Goal: Check status: Check status

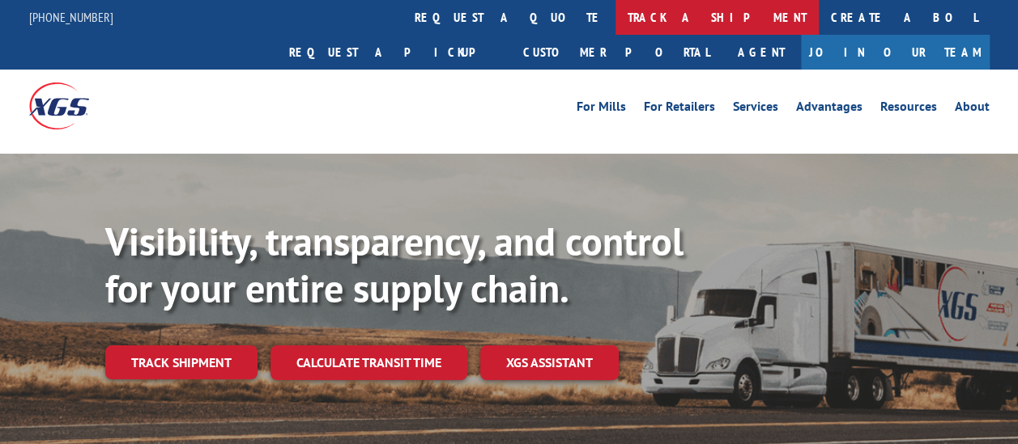
click at [615, 26] on link "track a shipment" at bounding box center [716, 17] width 203 height 35
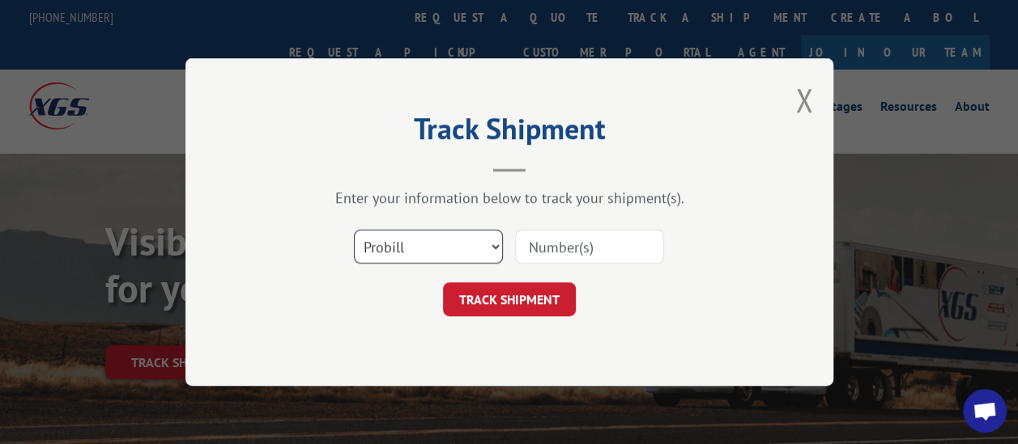
click at [407, 246] on select "Select category... Probill BOL PO" at bounding box center [428, 247] width 149 height 34
select select "bol"
click at [354, 230] on select "Select category... Probill BOL PO" at bounding box center [428, 247] width 149 height 34
click at [557, 249] on input at bounding box center [589, 247] width 149 height 34
type input "2848492"
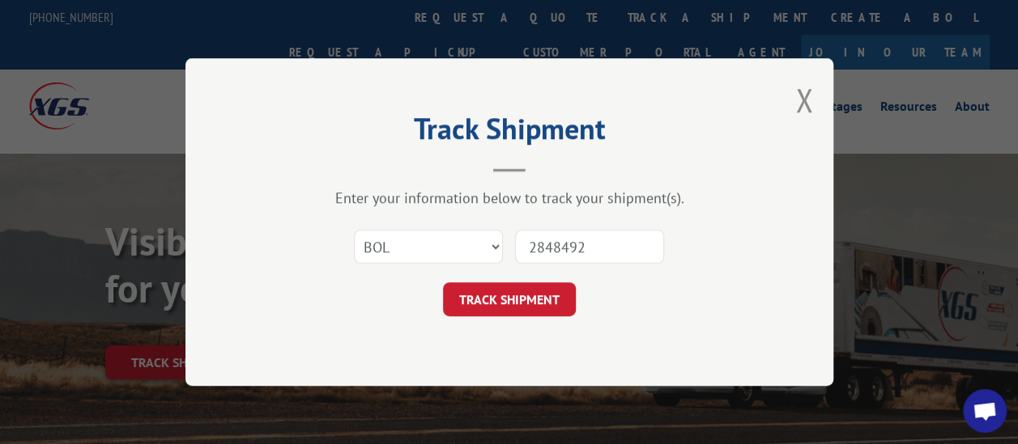
click button "TRACK SHIPMENT" at bounding box center [509, 300] width 133 height 34
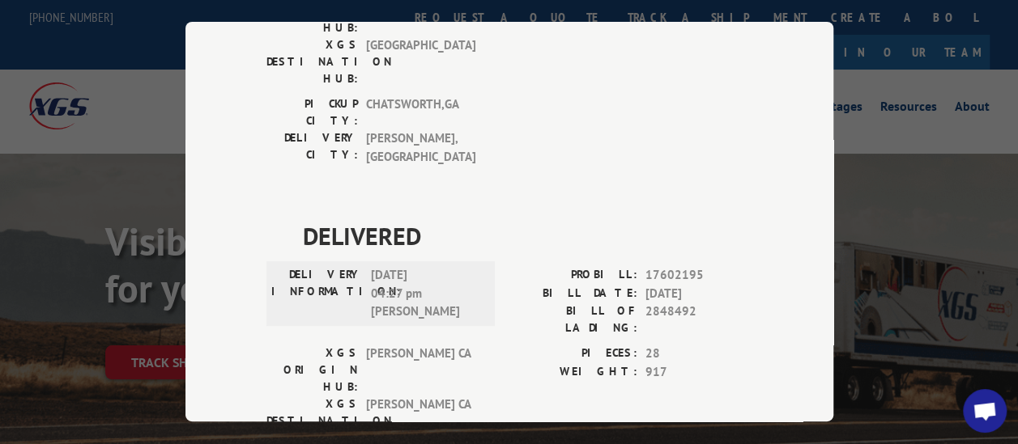
scroll to position [318, 0]
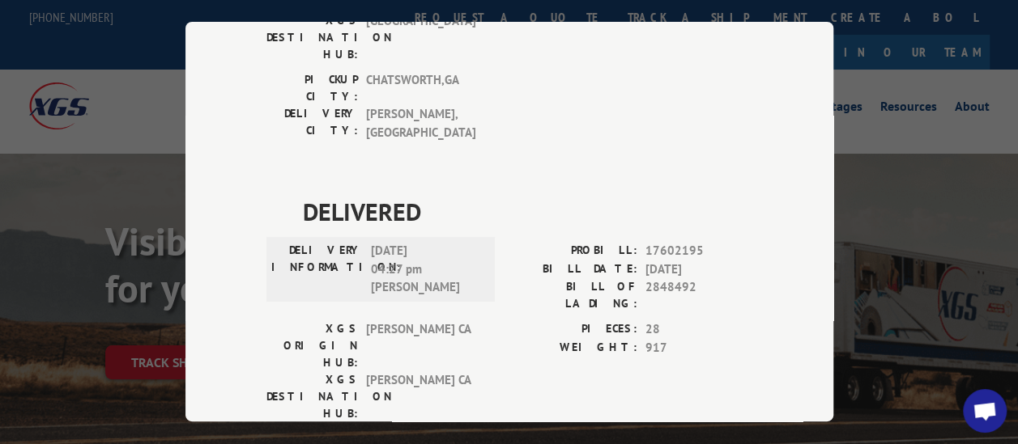
click at [883, 191] on div "Track Shipment DELIVERED DELIVERY INFORMATION: [DATE] 12:54 pm [PERSON_NAME]: 1…" at bounding box center [509, 222] width 1018 height 444
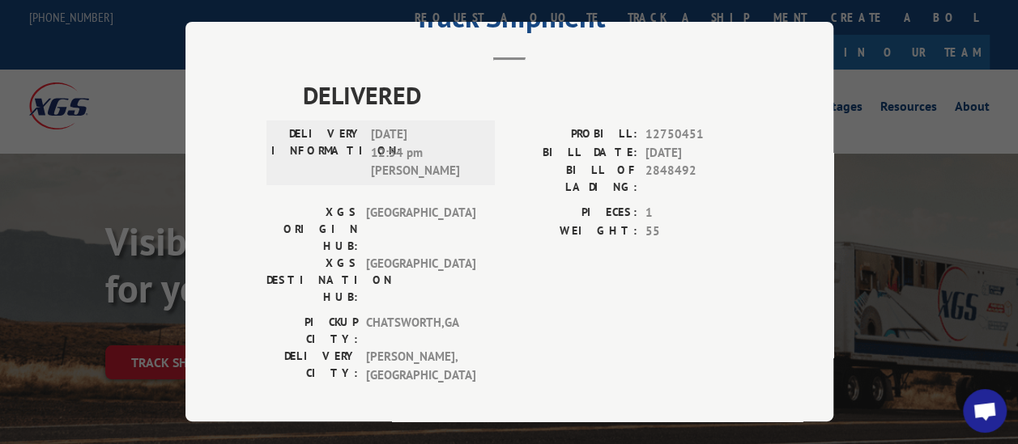
scroll to position [0, 0]
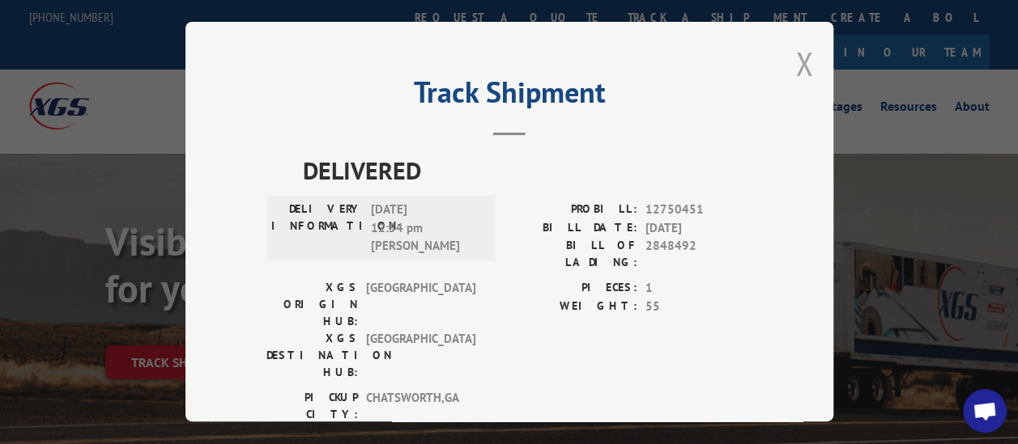
click at [801, 61] on button "Close modal" at bounding box center [804, 63] width 18 height 43
